Goal: Navigation & Orientation: Find specific page/section

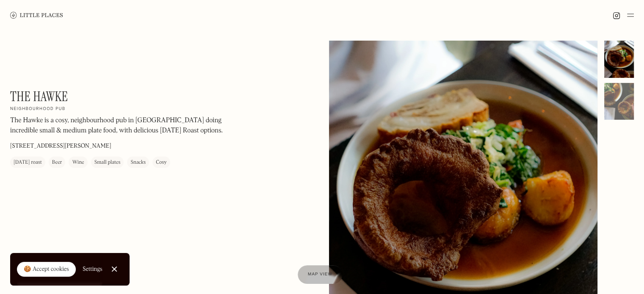
click at [402, 69] on div at bounding box center [463, 209] width 269 height 336
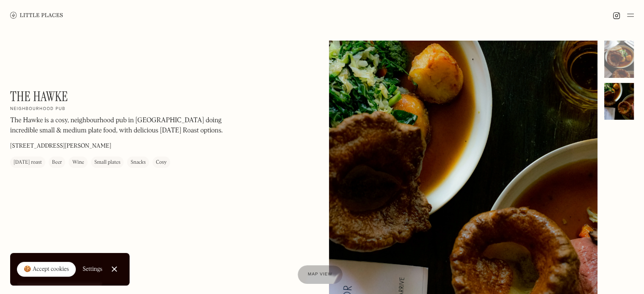
click at [629, 15] on img at bounding box center [630, 15] width 7 height 10
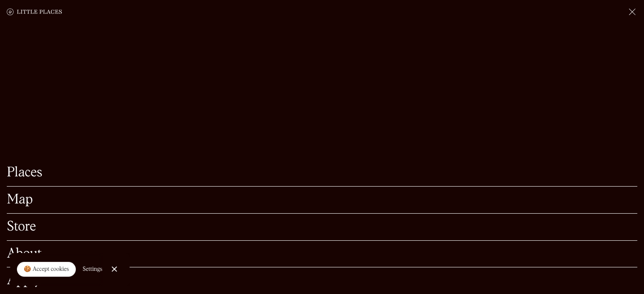
scroll to position [59, 0]
click at [32, 194] on link "Map" at bounding box center [322, 200] width 631 height 13
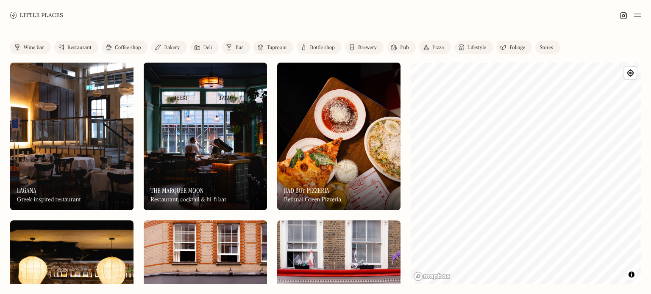
click at [395, 50] on img at bounding box center [394, 47] width 6 height 7
